Goal: Transaction & Acquisition: Subscribe to service/newsletter

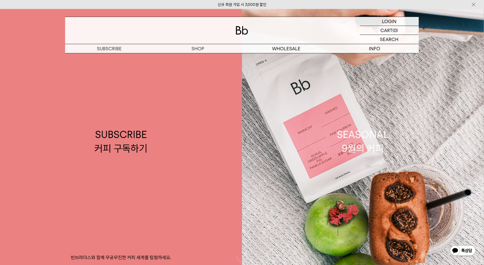
click at [247, 28] on img at bounding box center [242, 30] width 12 height 8
click at [301, 16] on div "LOGIN 로그인 LOGIN 로그인 CART 장바구니 (0) SEARCH 검색 검색폼 ** 추천상품" at bounding box center [242, 31] width 484 height 44
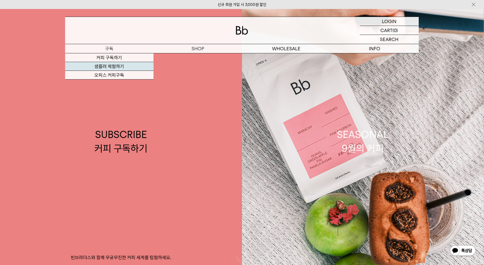
click at [113, 66] on link "샘플러 체험하기" at bounding box center [109, 66] width 88 height 9
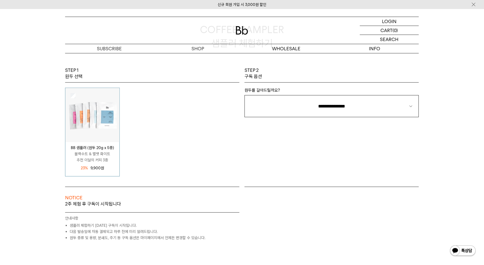
scroll to position [32, 0]
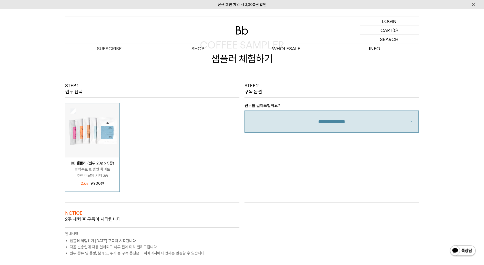
click at [296, 117] on select "**********" at bounding box center [331, 121] width 174 height 22
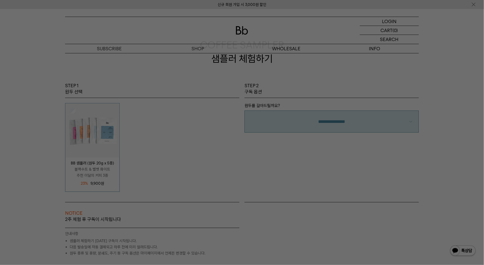
select select "**"
click at [244, 110] on select "**********" at bounding box center [331, 121] width 174 height 22
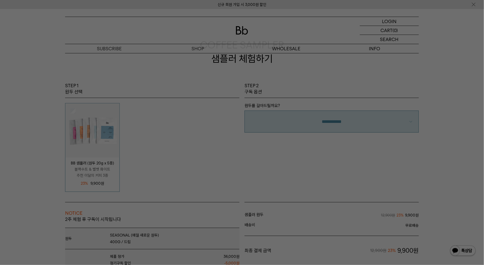
click at [321, 153] on div at bounding box center [242, 132] width 484 height 265
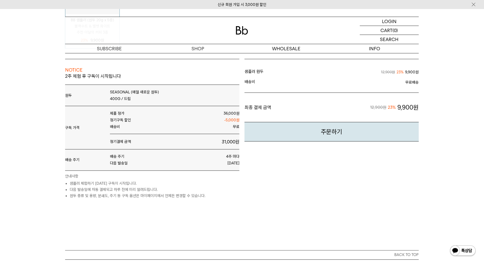
scroll to position [192, 0]
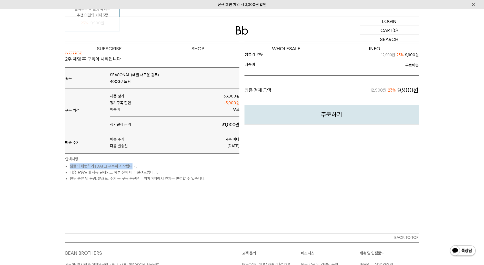
drag, startPoint x: 69, startPoint y: 169, endPoint x: 138, endPoint y: 167, distance: 68.2
click at [138, 167] on li "샘플러 체험하기 [DATE] 구독이 시작됩니다." at bounding box center [155, 166] width 170 height 6
drag, startPoint x: 76, startPoint y: 175, endPoint x: 164, endPoint y: 175, distance: 88.2
click at [164, 175] on li "다음 발송일에 자동 결제되고 하루 전에 미리 알려드립니다." at bounding box center [155, 172] width 170 height 6
drag, startPoint x: 109, startPoint y: 181, endPoint x: 83, endPoint y: 180, distance: 26.4
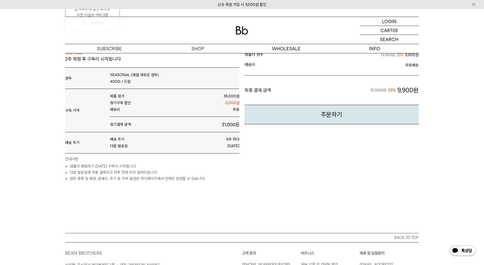
click at [108, 181] on li "원두 종류 및 용량, 분쇄도, 주기 등 구독 옵션은 마이페이지에서 언제든 변경할 수 있습니다." at bounding box center [155, 179] width 170 height 6
drag, startPoint x: 64, startPoint y: 173, endPoint x: 161, endPoint y: 176, distance: 96.6
click at [161, 176] on div "NOTICE 2주 체험 후 구독이 시작됩니다 원두 SEASONAL (매월 새로운 원두) 400G /" at bounding box center [152, 112] width 179 height 140
click at [116, 187] on div "NOTICE 2주 체험 후 구독이 시작됩니다 원두 SEASONAL (매월 새로운 원두) 400G / 드립 구독 가격 제품 정가" at bounding box center [242, 137] width 359 height 191
drag, startPoint x: 74, startPoint y: 178, endPoint x: 215, endPoint y: 182, distance: 140.5
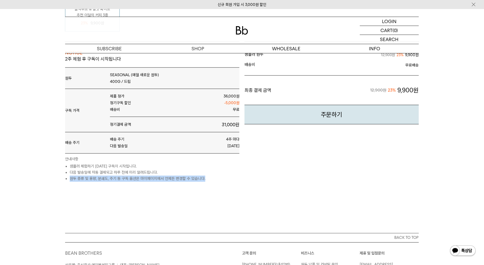
click at [215, 182] on ul "샘플러 체험하기 [DATE] 구독이 시작됩니다. 다음 발송일에 자동 결제되고 하루 전에 미리 알려드립니다. 원두 종류 및 용량, 분쇄도, 주기…" at bounding box center [152, 172] width 174 height 18
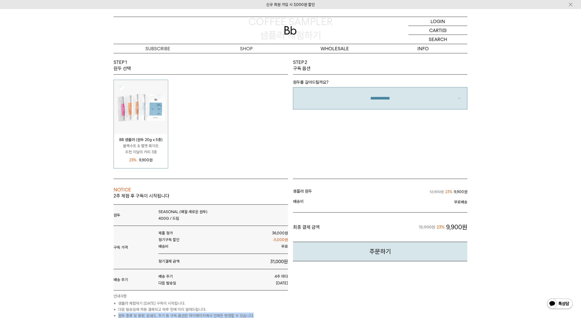
scroll to position [0, 0]
